Goal: Task Accomplishment & Management: Manage account settings

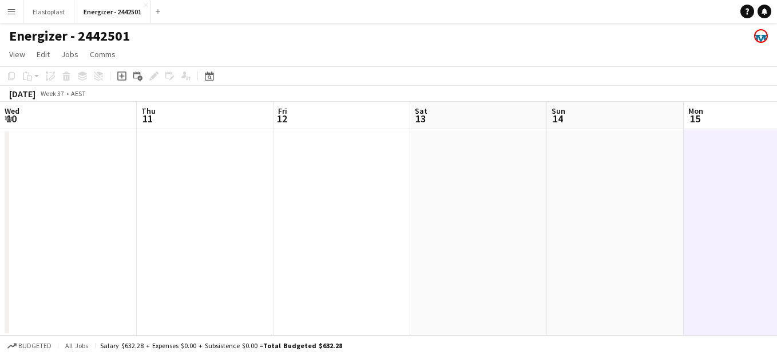
scroll to position [0, 466]
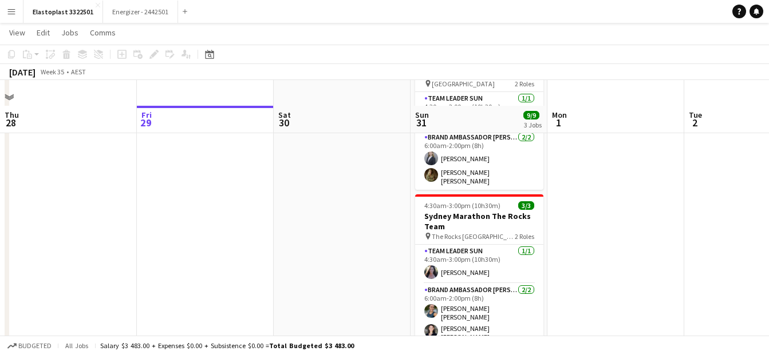
scroll to position [266, 0]
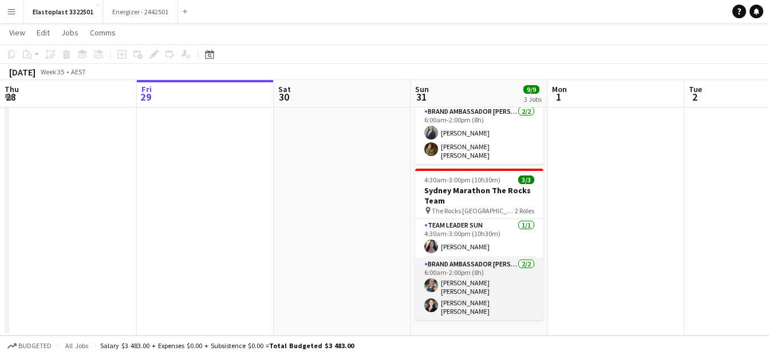
click at [436, 283] on app-user-avatar at bounding box center [431, 286] width 14 height 14
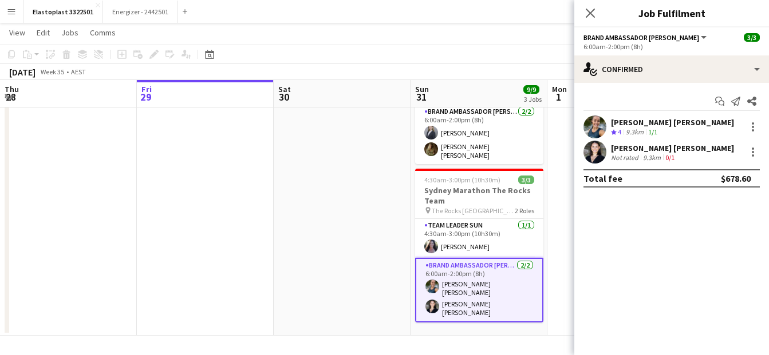
click at [607, 124] on div "[PERSON_NAME] [PERSON_NAME] Crew rating 4 9.3km 1/1" at bounding box center [671, 127] width 195 height 23
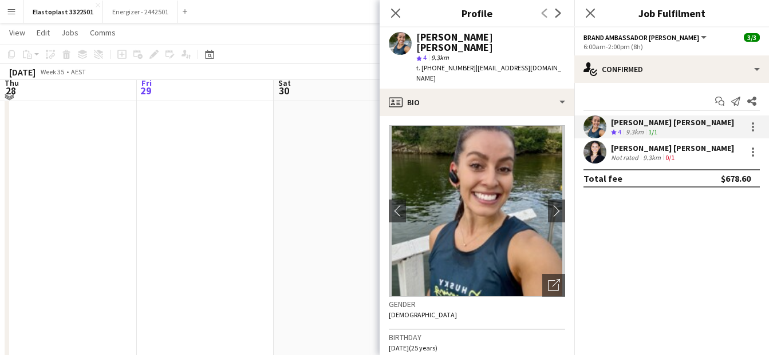
scroll to position [41, 0]
click at [393, 13] on icon "Close pop-in" at bounding box center [395, 12] width 11 height 11
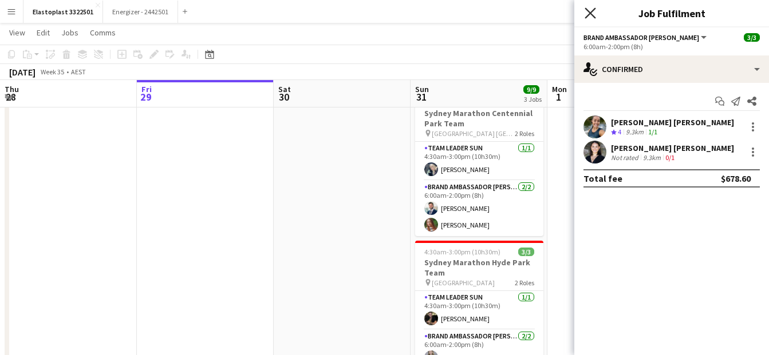
click at [591, 14] on icon at bounding box center [589, 12] width 11 height 11
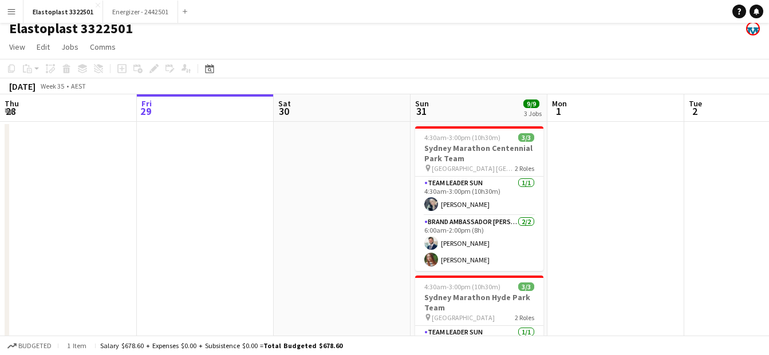
scroll to position [9, 0]
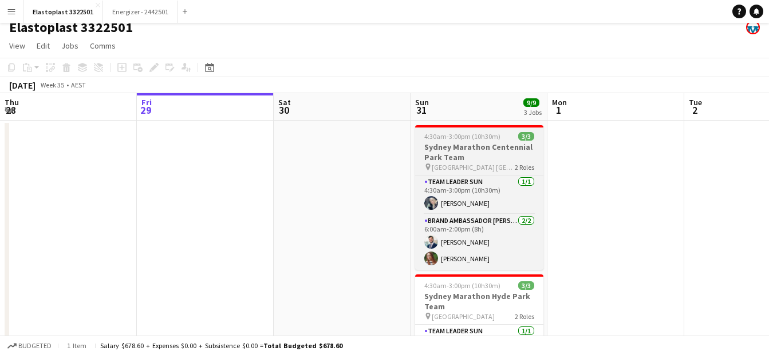
click at [465, 147] on h3 "Sydney Marathon Centennial Park Team" at bounding box center [479, 152] width 128 height 21
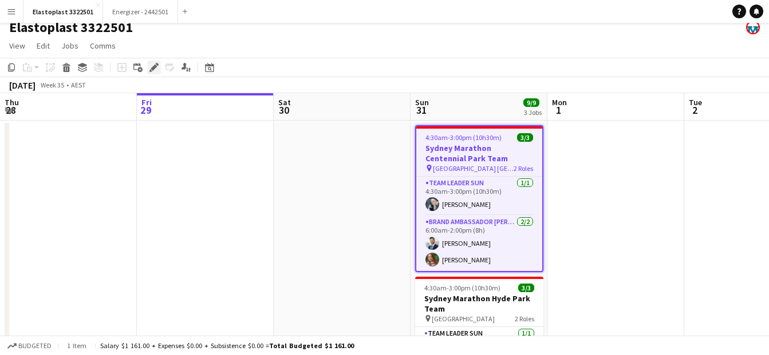
click at [153, 66] on icon "Edit" at bounding box center [153, 67] width 9 height 9
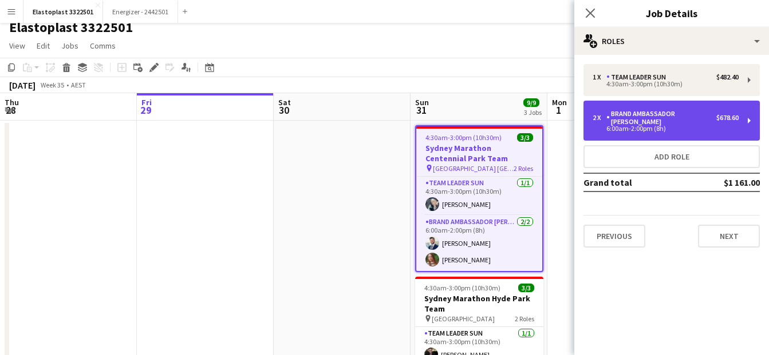
click at [641, 112] on div "Brand Ambassador [PERSON_NAME]" at bounding box center [661, 118] width 110 height 16
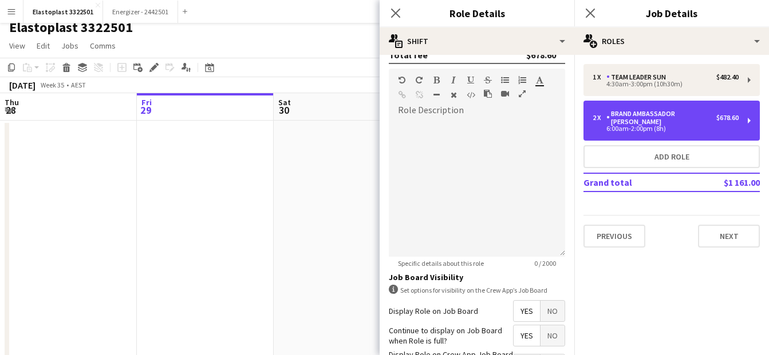
scroll to position [420, 0]
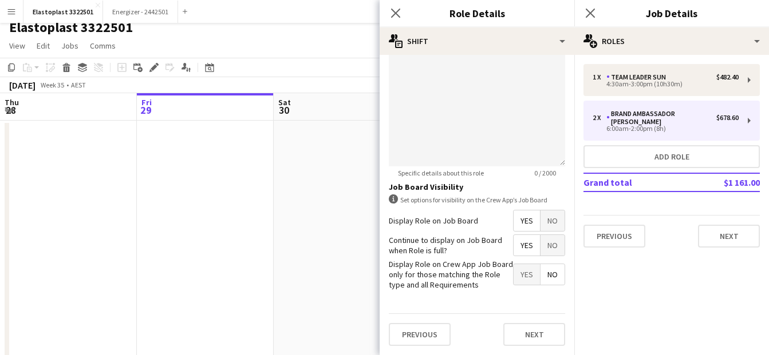
click at [387, 8] on div "Close pop-in" at bounding box center [395, 13] width 32 height 26
click at [390, 10] on icon "Close pop-in" at bounding box center [395, 12] width 11 height 11
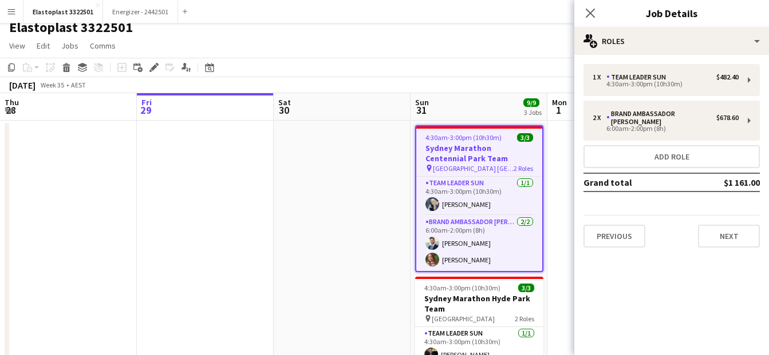
click at [417, 43] on app-page-menu "View Day view expanded Day view collapsed Month view Date picker Jump to [DATE]…" at bounding box center [384, 47] width 769 height 22
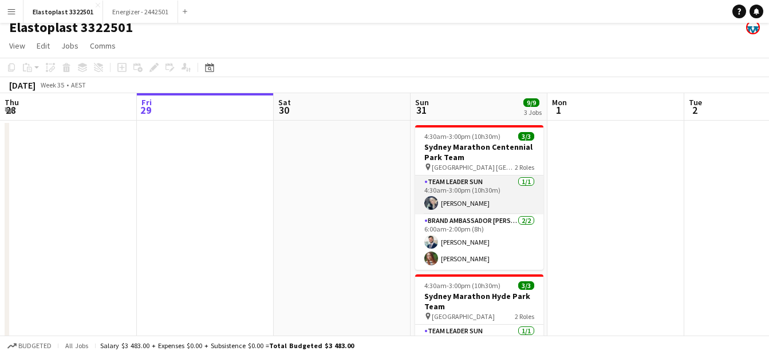
click at [463, 184] on app-card-role "Team Leader [DATE] 4:30am-3:00pm (10h30m) [PERSON_NAME]" at bounding box center [479, 195] width 128 height 39
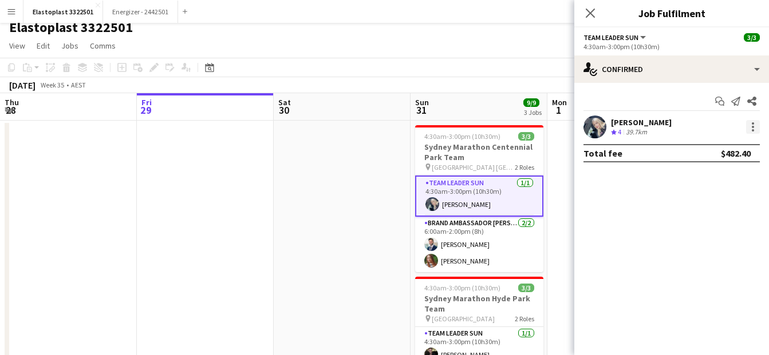
click at [757, 128] on div at bounding box center [753, 127] width 14 height 14
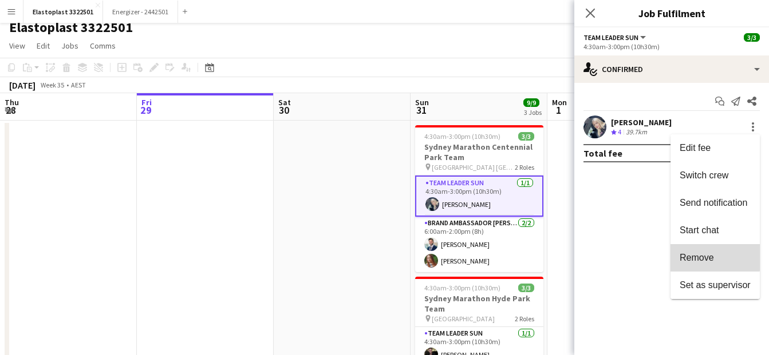
click at [706, 254] on span "Remove" at bounding box center [696, 258] width 34 height 10
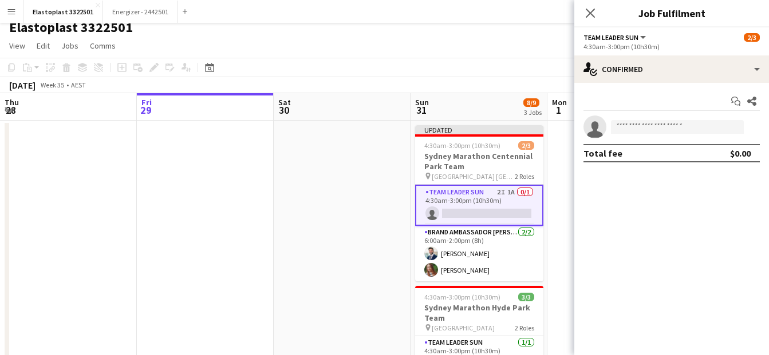
click at [401, 197] on app-date-cell at bounding box center [342, 358] width 137 height 474
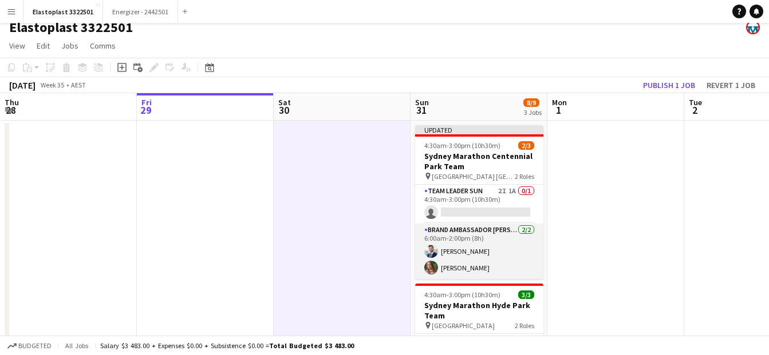
click at [502, 240] on app-card-role "Brand Ambassador [DATE] 6:00am-2:00pm (8h) [PERSON_NAME] [PERSON_NAME]" at bounding box center [479, 252] width 128 height 56
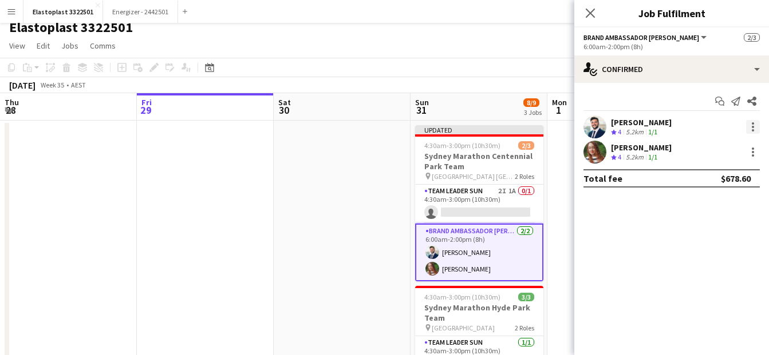
click at [751, 126] on div at bounding box center [752, 127] width 2 height 2
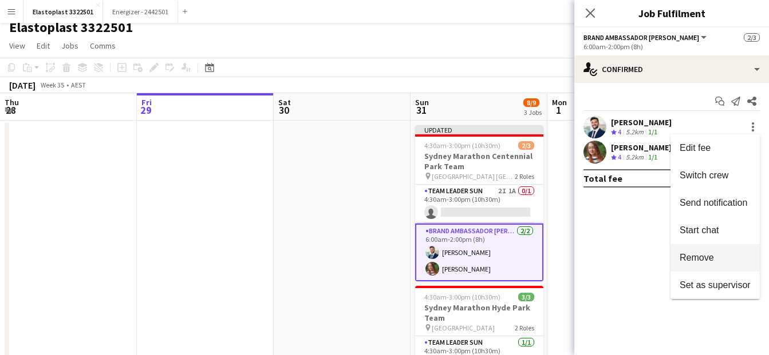
click at [693, 249] on button "Remove" at bounding box center [714, 257] width 89 height 27
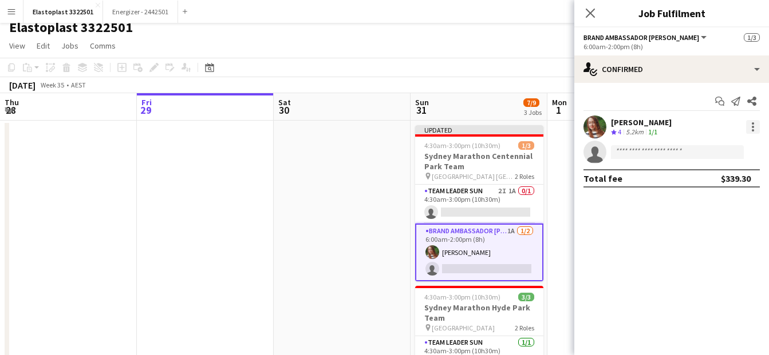
click at [753, 123] on div at bounding box center [752, 123] width 2 height 2
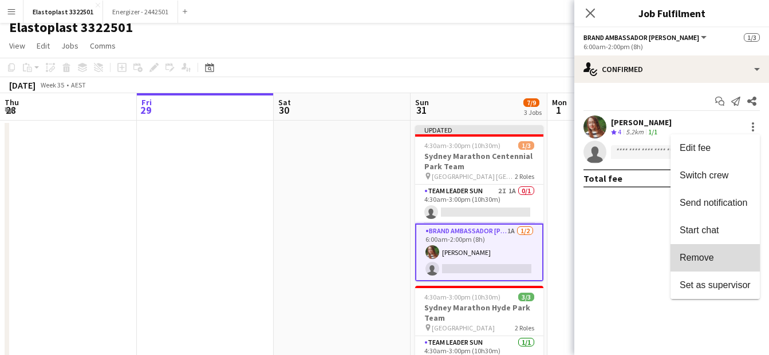
click at [705, 260] on span "Remove" at bounding box center [696, 258] width 34 height 10
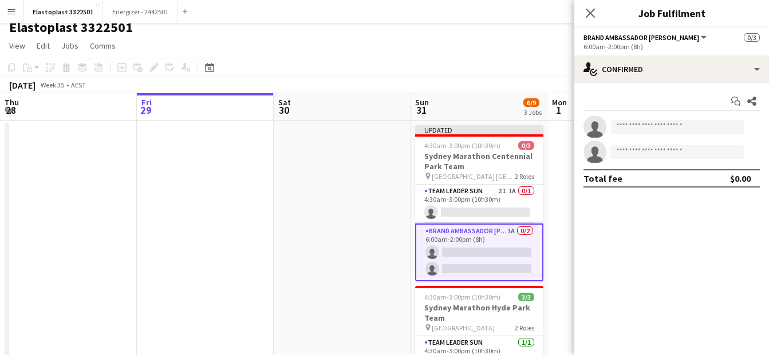
click at [473, 252] on app-card-role "Brand Ambassador Sun 1A 0/2 6:00am-2:00pm (8h) single-neutral-actions single-ne…" at bounding box center [479, 253] width 128 height 58
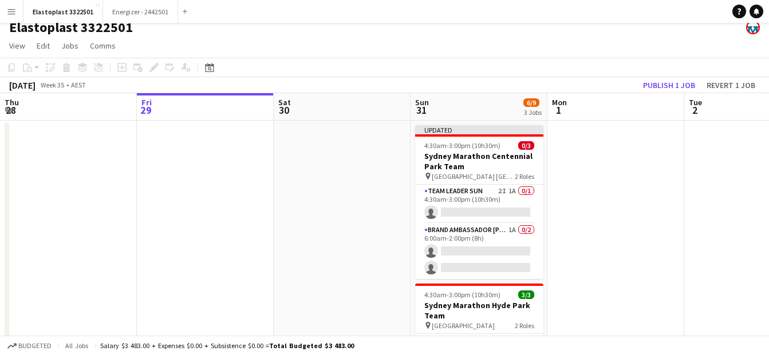
click at [667, 161] on app-date-cell at bounding box center [615, 358] width 137 height 474
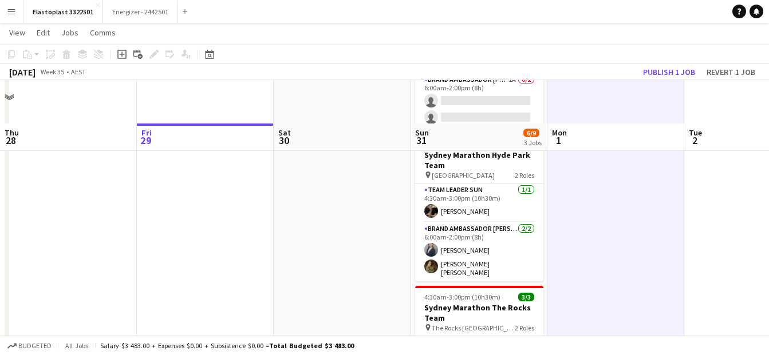
scroll to position [266, 0]
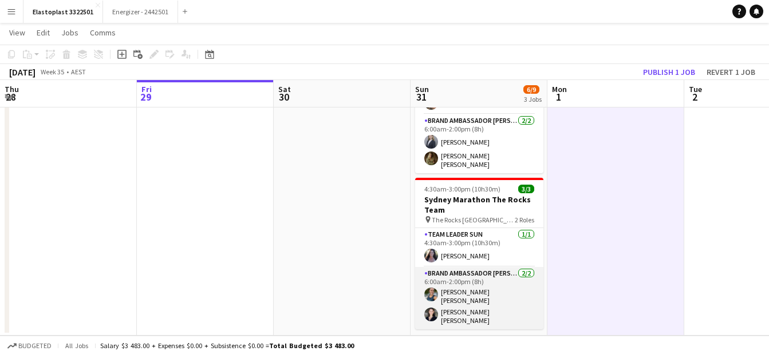
click at [459, 280] on app-card-role "Brand Ambassador [DATE] 6:00am-2:00pm (8h) [PERSON_NAME] [PERSON_NAME] [PERSON_…" at bounding box center [479, 298] width 128 height 62
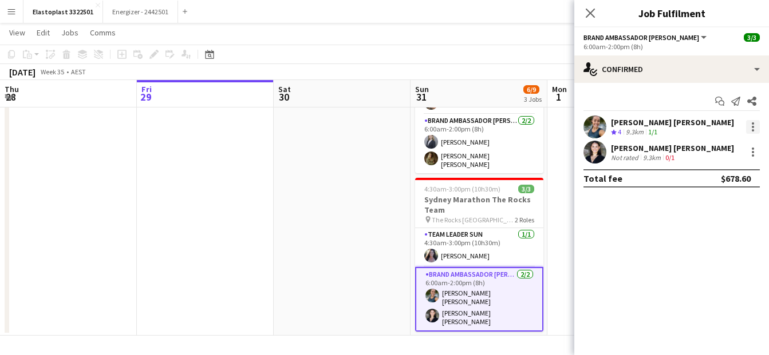
click at [751, 122] on div at bounding box center [753, 127] width 14 height 14
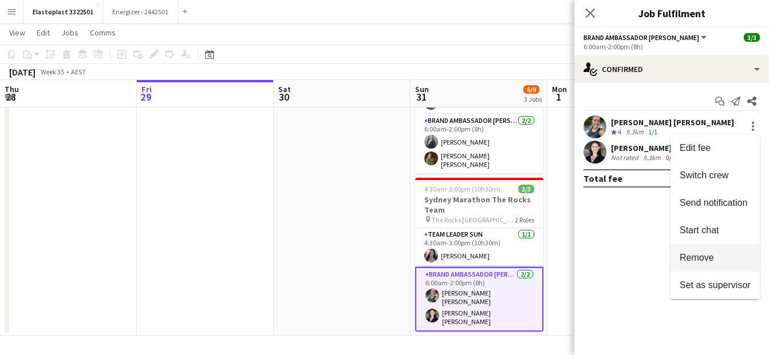
click at [698, 256] on span "Remove" at bounding box center [696, 258] width 34 height 10
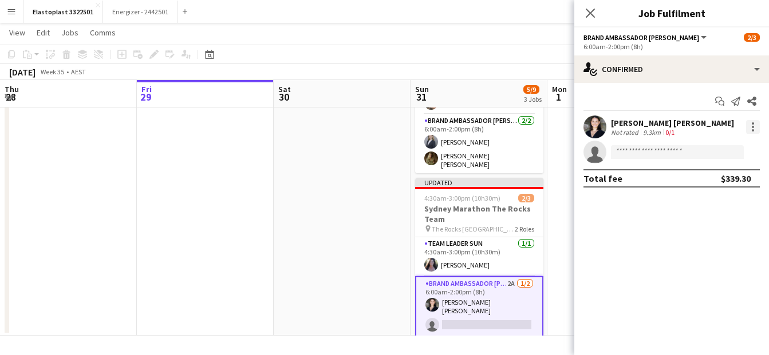
click at [753, 124] on div at bounding box center [752, 123] width 2 height 2
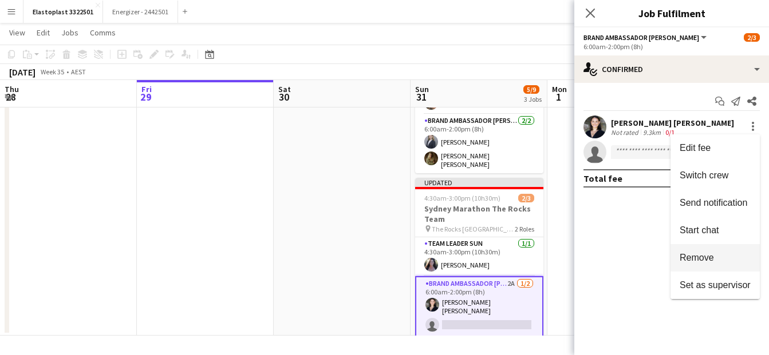
click at [700, 254] on span "Remove" at bounding box center [696, 258] width 34 height 10
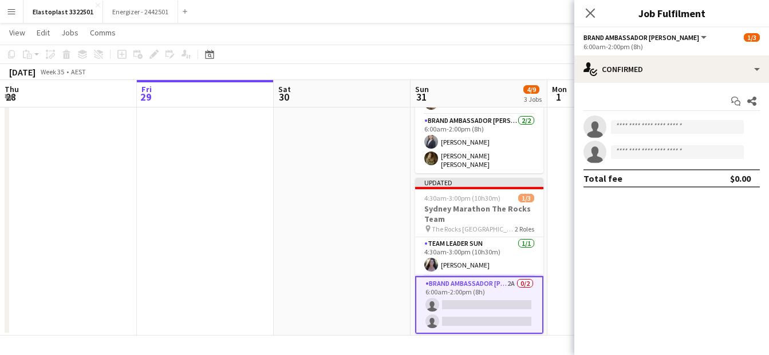
click at [331, 184] on app-date-cell at bounding box center [342, 99] width 137 height 474
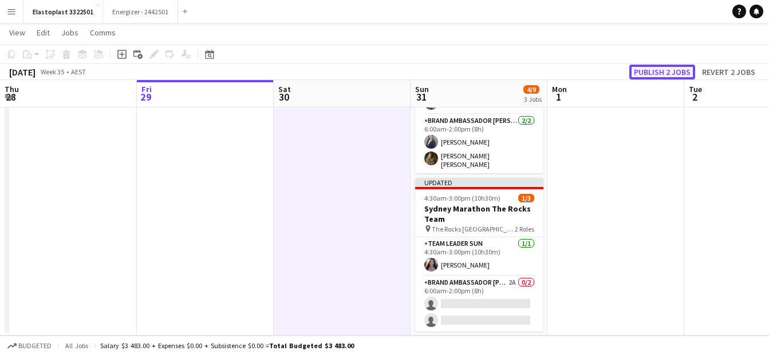
click at [662, 74] on button "Publish 2 jobs" at bounding box center [662, 72] width 66 height 15
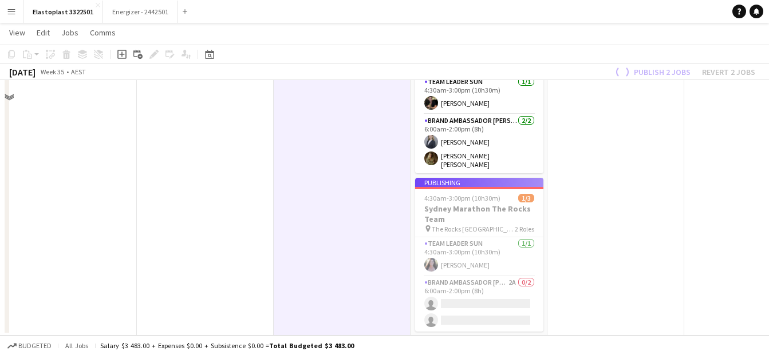
scroll to position [0, 0]
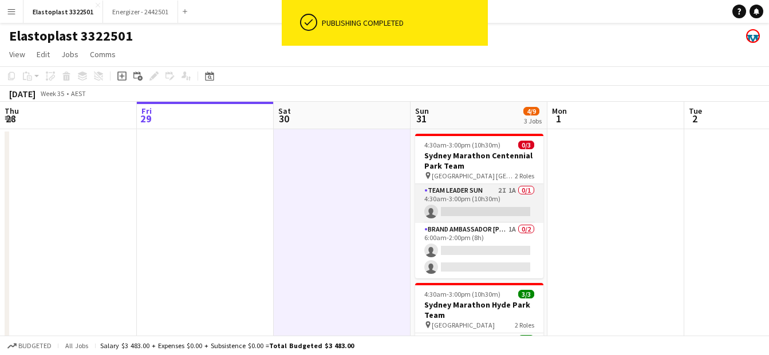
click at [449, 193] on app-card-role "Team Leader Sun 2I 1A 0/1 4:30am-3:00pm (10h30m) single-neutral-actions" at bounding box center [479, 203] width 128 height 39
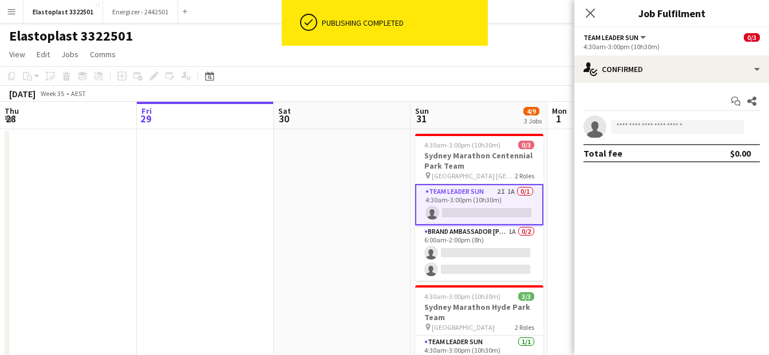
click at [642, 120] on app-invite-slot "single-neutral-actions" at bounding box center [671, 127] width 195 height 23
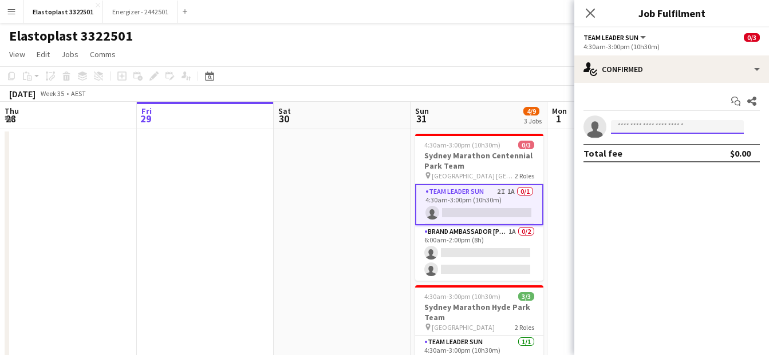
click at [640, 129] on input at bounding box center [677, 127] width 133 height 14
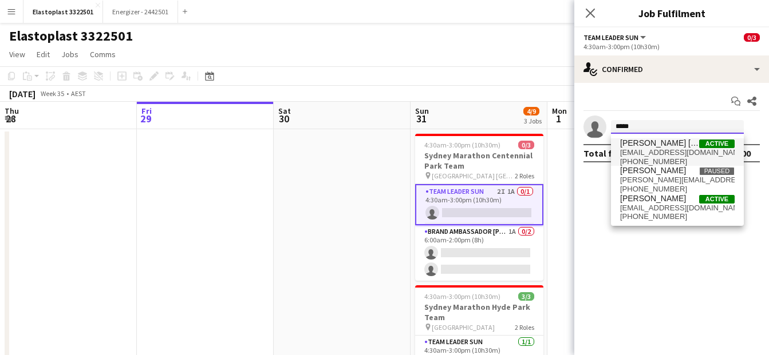
type input "*****"
click at [643, 149] on span "[EMAIL_ADDRESS][DOMAIN_NAME]" at bounding box center [677, 152] width 114 height 9
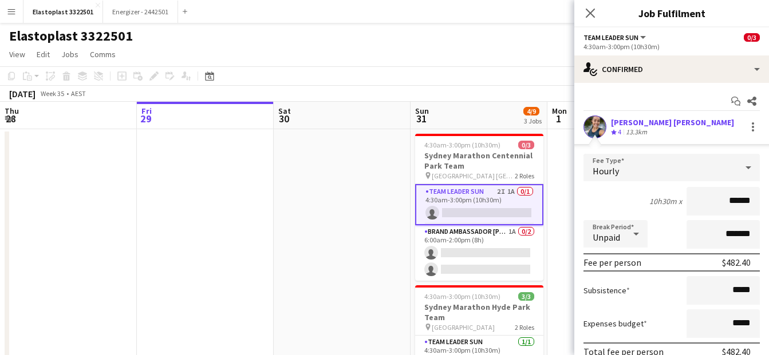
scroll to position [76, 0]
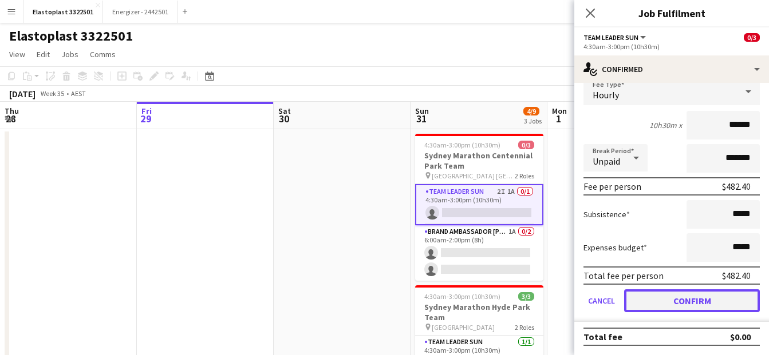
click at [677, 301] on button "Confirm" at bounding box center [692, 301] width 136 height 23
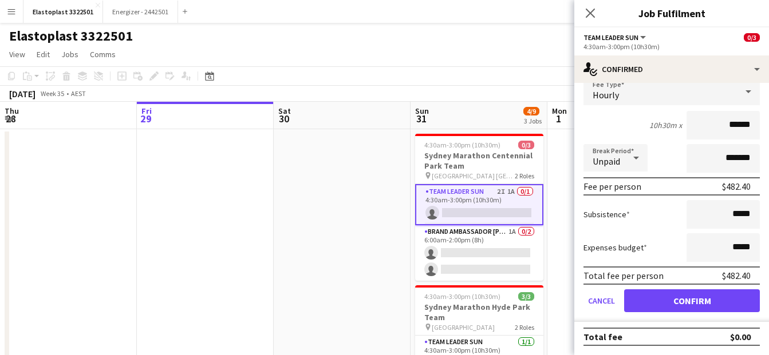
scroll to position [0, 0]
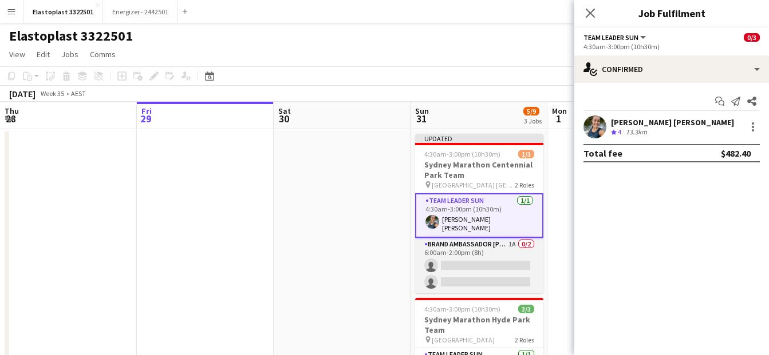
click at [468, 255] on app-card-role "Brand Ambassador Sun 1A 0/2 6:00am-2:00pm (8h) single-neutral-actions single-ne…" at bounding box center [479, 266] width 128 height 56
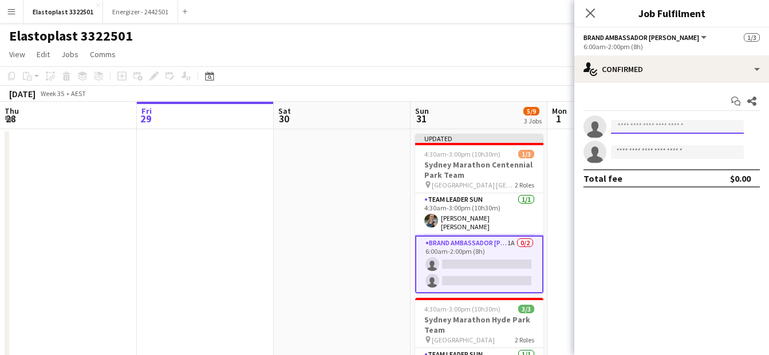
click at [639, 125] on input at bounding box center [677, 127] width 133 height 14
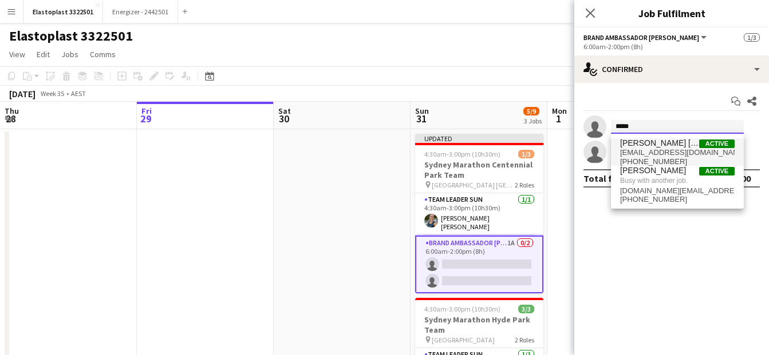
type input "*****"
click at [647, 145] on span "[PERSON_NAME] [PERSON_NAME]" at bounding box center [659, 144] width 79 height 10
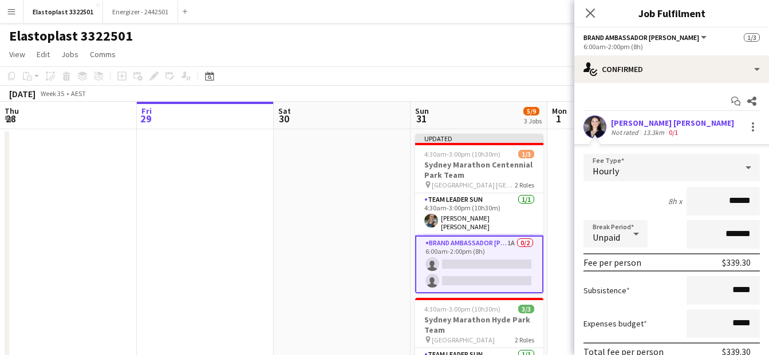
scroll to position [101, 0]
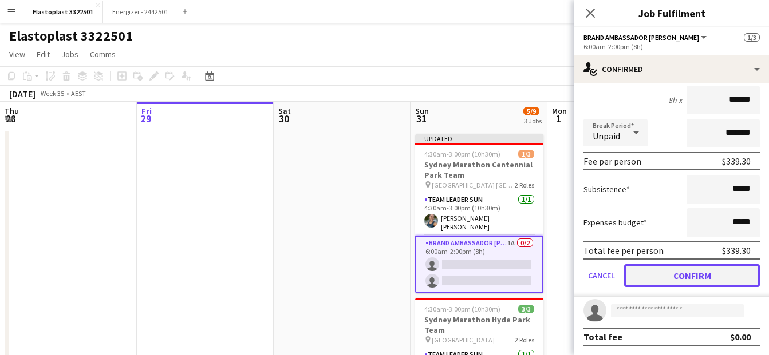
click at [689, 273] on button "Confirm" at bounding box center [692, 275] width 136 height 23
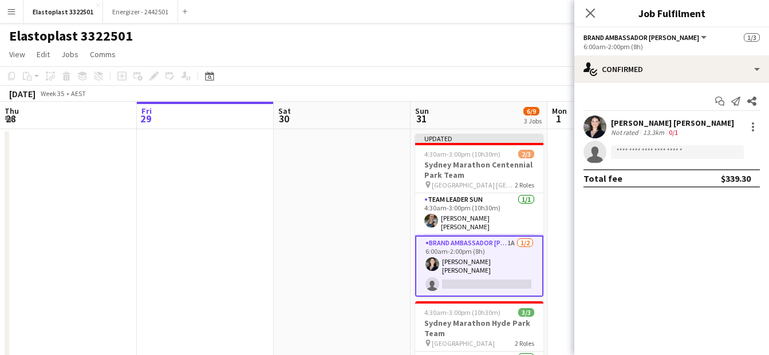
scroll to position [0, 0]
click at [462, 266] on app-card-role "Brand Ambassador Sun 1A [DATE] 6:00am-2:00pm (8h) [PERSON_NAME] [PERSON_NAME] s…" at bounding box center [479, 266] width 128 height 61
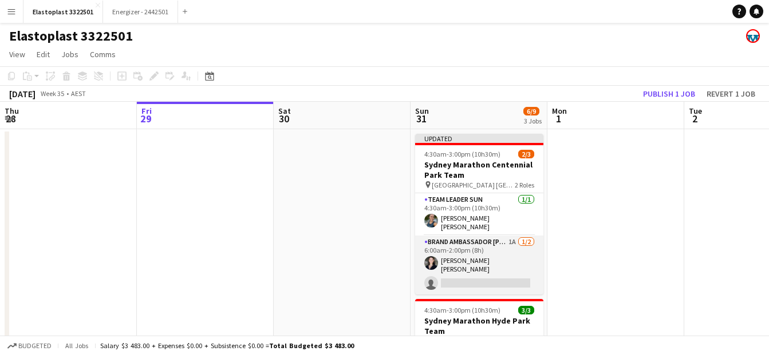
click at [436, 263] on app-user-avatar at bounding box center [431, 263] width 14 height 14
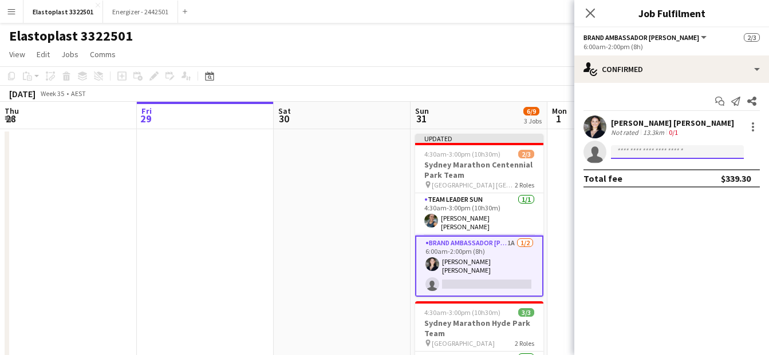
click at [654, 152] on input at bounding box center [677, 152] width 133 height 14
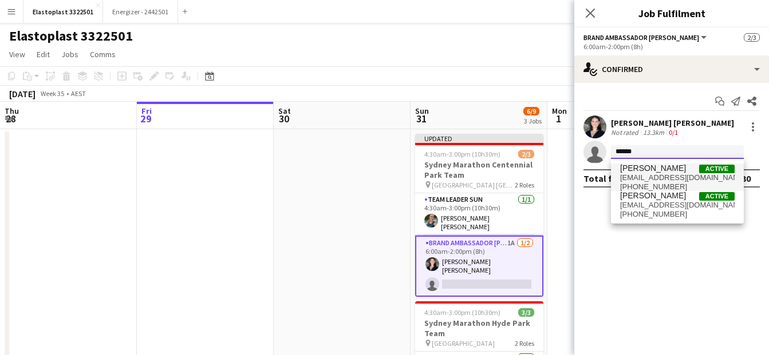
type input "******"
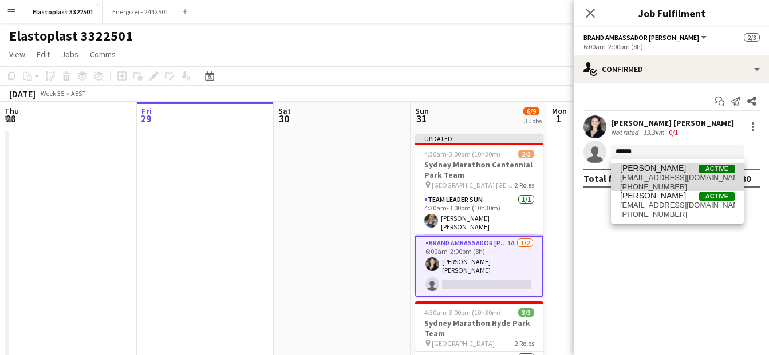
click at [651, 176] on span "[EMAIL_ADDRESS][DOMAIN_NAME]" at bounding box center [677, 177] width 114 height 9
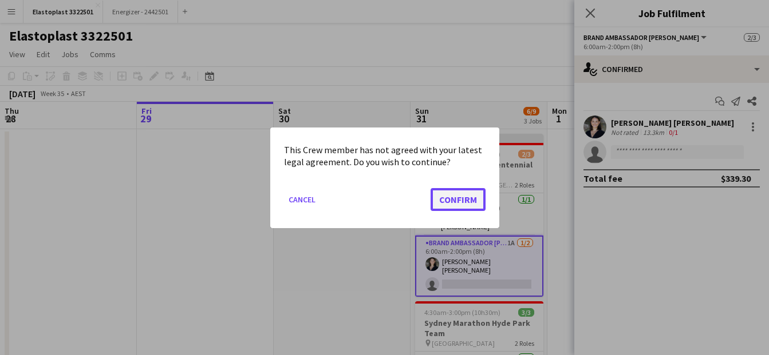
click at [458, 192] on button "Confirm" at bounding box center [457, 199] width 55 height 23
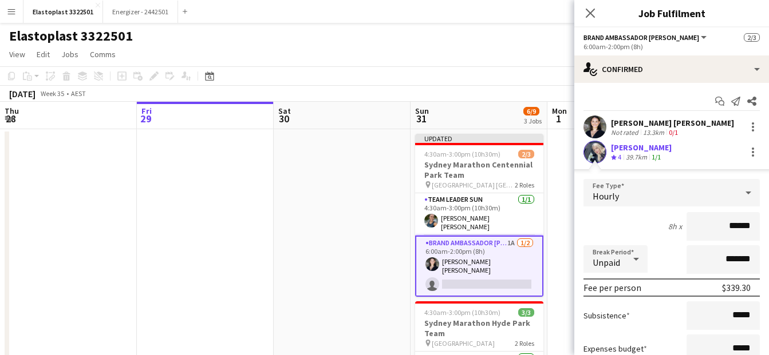
scroll to position [101, 0]
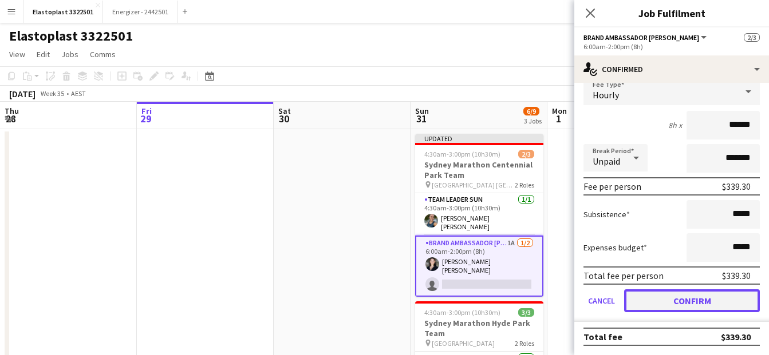
click at [681, 300] on button "Confirm" at bounding box center [692, 301] width 136 height 23
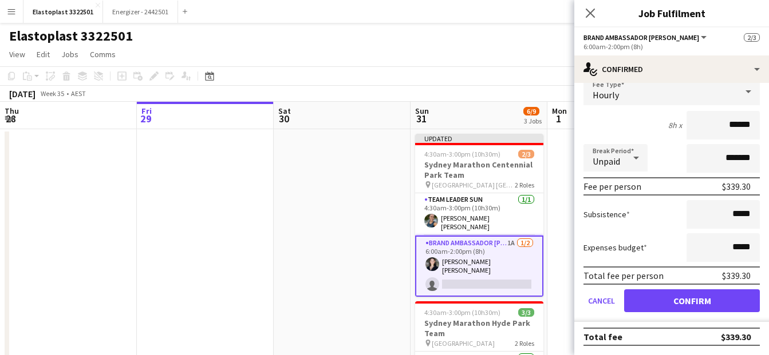
scroll to position [0, 0]
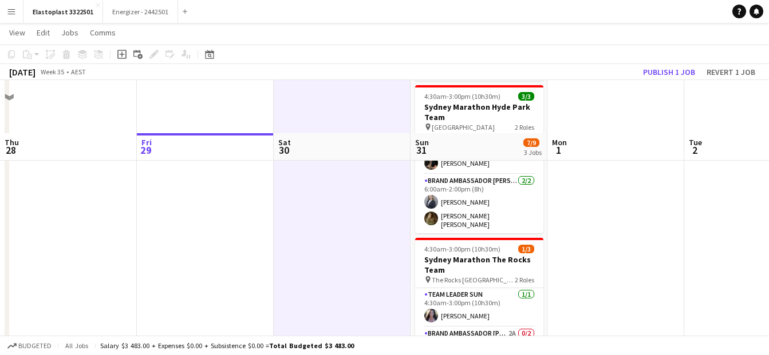
scroll to position [266, 0]
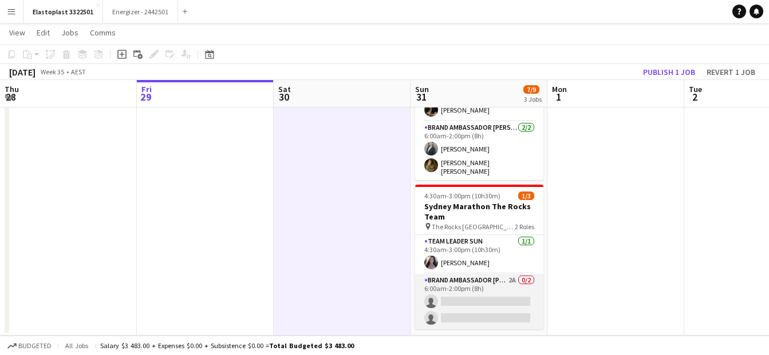
click at [484, 283] on app-card-role "Brand Ambassador Sun 2A 0/2 6:00am-2:00pm (8h) single-neutral-actions single-ne…" at bounding box center [479, 302] width 128 height 56
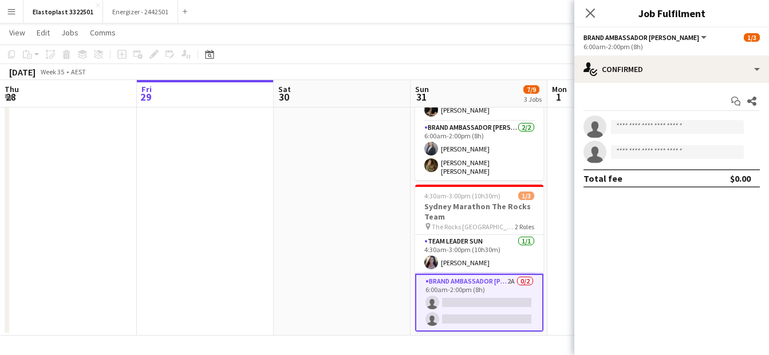
click at [642, 135] on app-invite-slot "single-neutral-actions" at bounding box center [671, 127] width 195 height 23
click at [636, 127] on input at bounding box center [677, 127] width 133 height 14
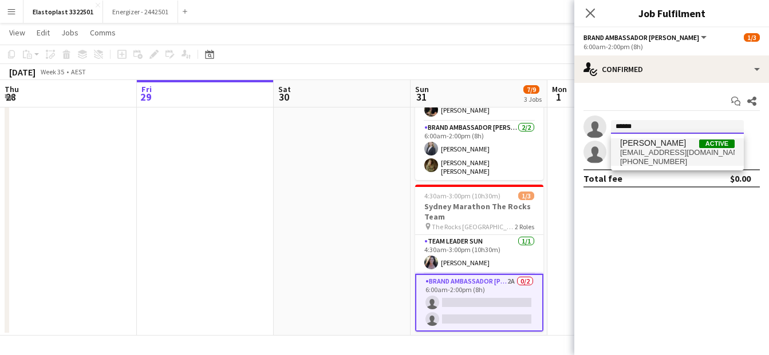
type input "******"
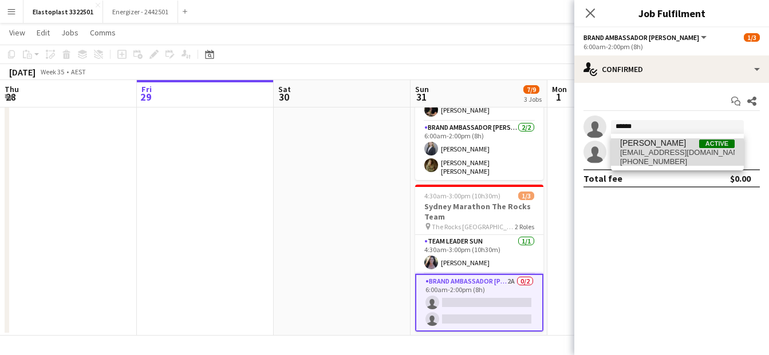
click at [656, 157] on span "[PHONE_NUMBER]" at bounding box center [677, 161] width 114 height 9
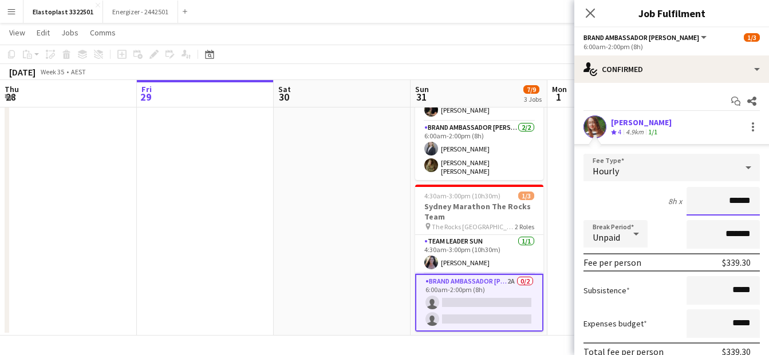
scroll to position [101, 0]
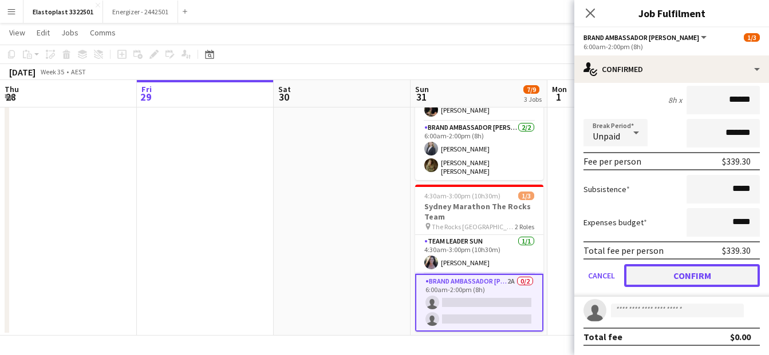
click at [660, 282] on button "Confirm" at bounding box center [692, 275] width 136 height 23
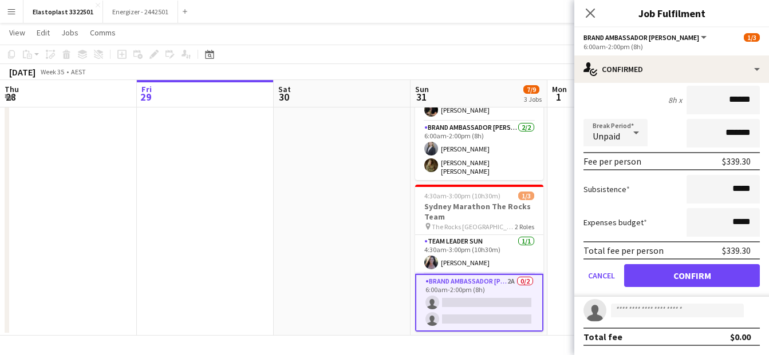
scroll to position [0, 0]
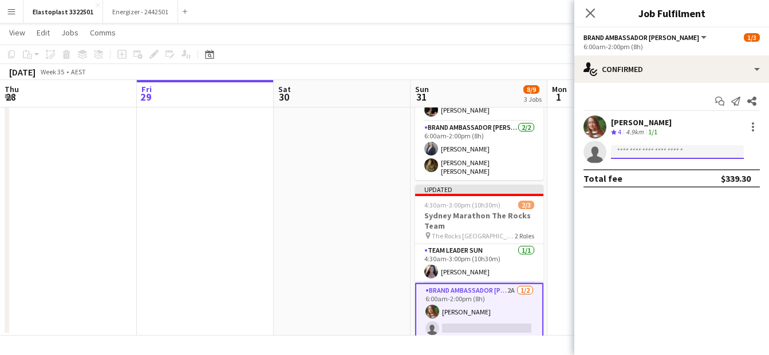
click at [640, 156] on input at bounding box center [677, 152] width 133 height 14
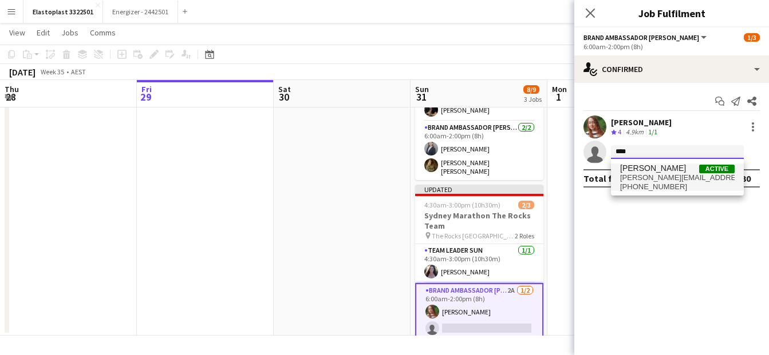
type input "****"
click at [644, 171] on span "[PERSON_NAME]" at bounding box center [653, 169] width 66 height 10
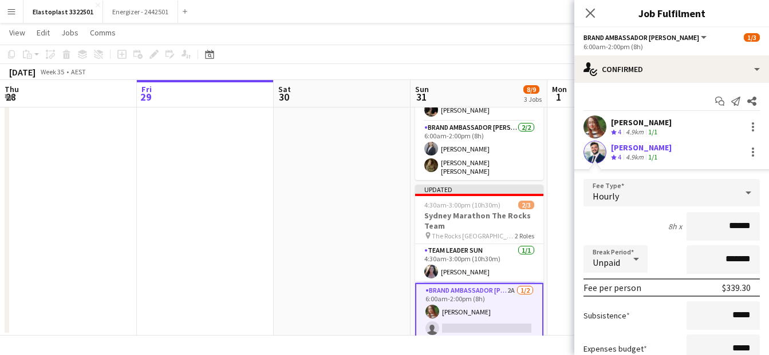
scroll to position [101, 0]
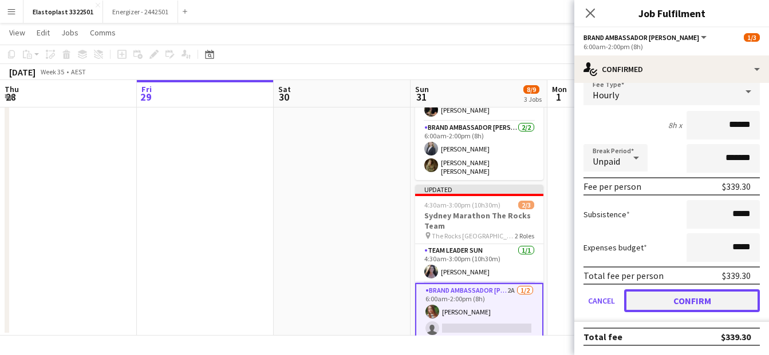
click at [681, 296] on button "Confirm" at bounding box center [692, 301] width 136 height 23
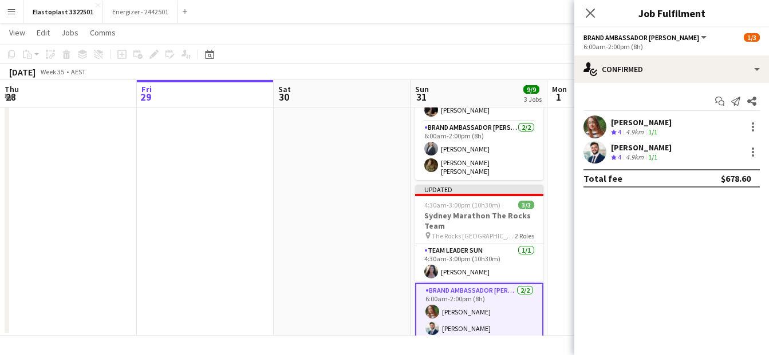
scroll to position [0, 0]
click at [390, 206] on app-date-cell at bounding box center [342, 99] width 137 height 474
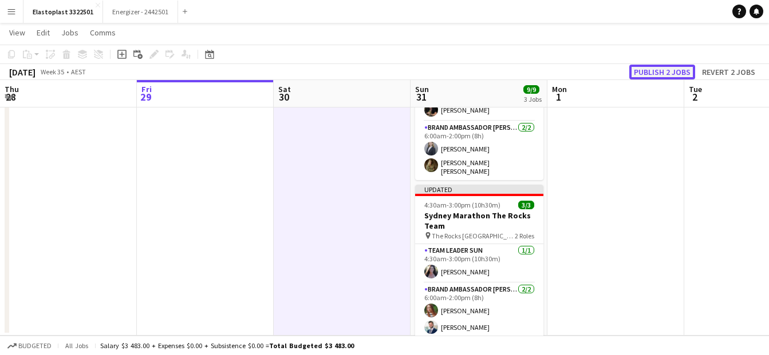
click at [665, 72] on button "Publish 2 jobs" at bounding box center [662, 72] width 66 height 15
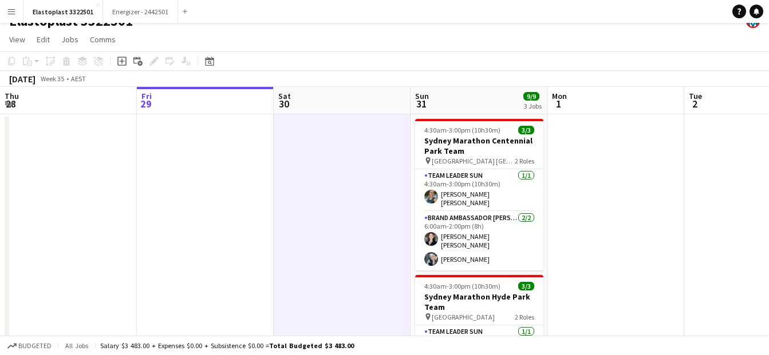
scroll to position [6, 0]
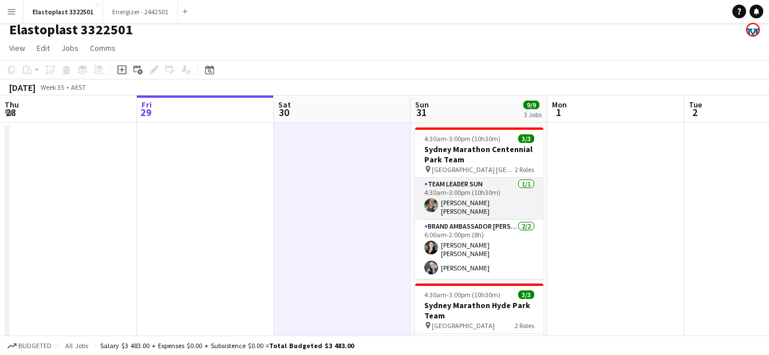
click at [431, 202] on app-user-avatar at bounding box center [431, 206] width 14 height 14
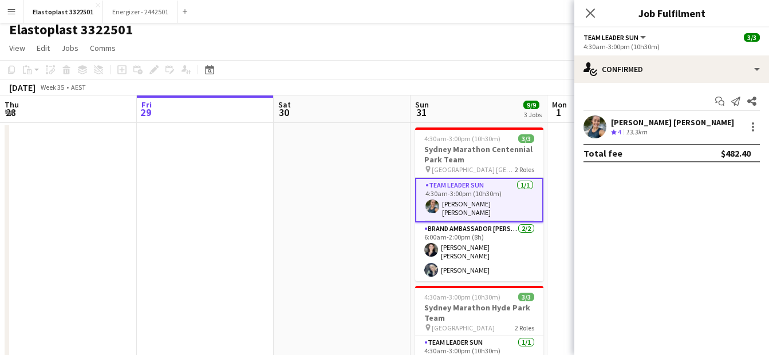
click at [595, 122] on app-user-avatar at bounding box center [594, 127] width 23 height 23
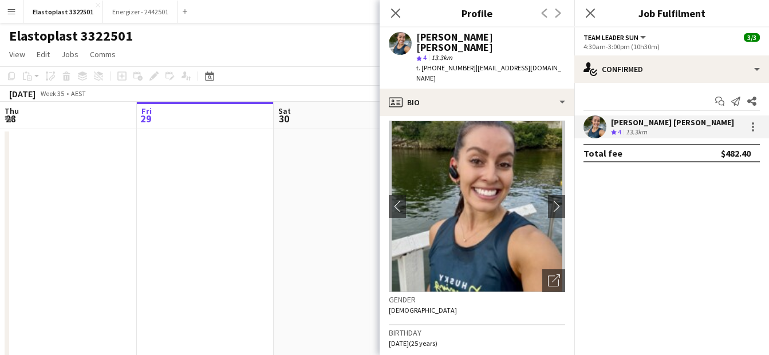
scroll to position [0, 0]
